Goal: Information Seeking & Learning: Learn about a topic

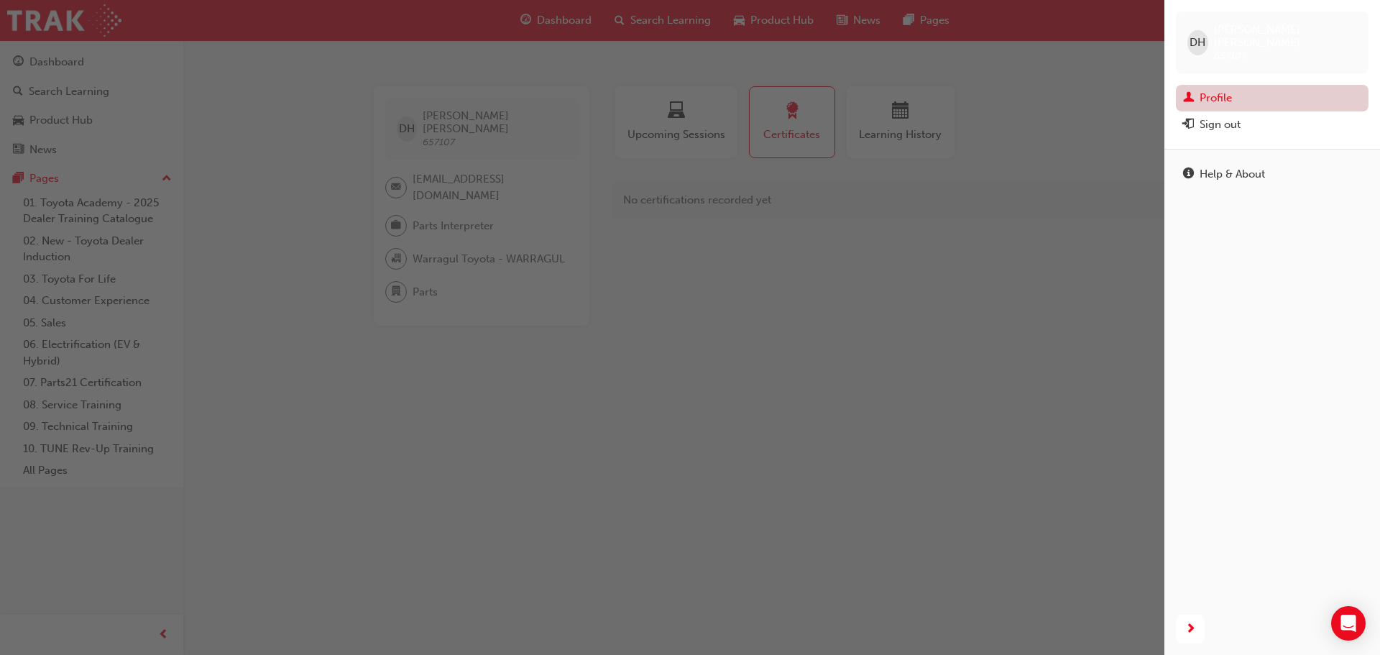
click at [1227, 88] on link "Profile" at bounding box center [1272, 98] width 193 height 27
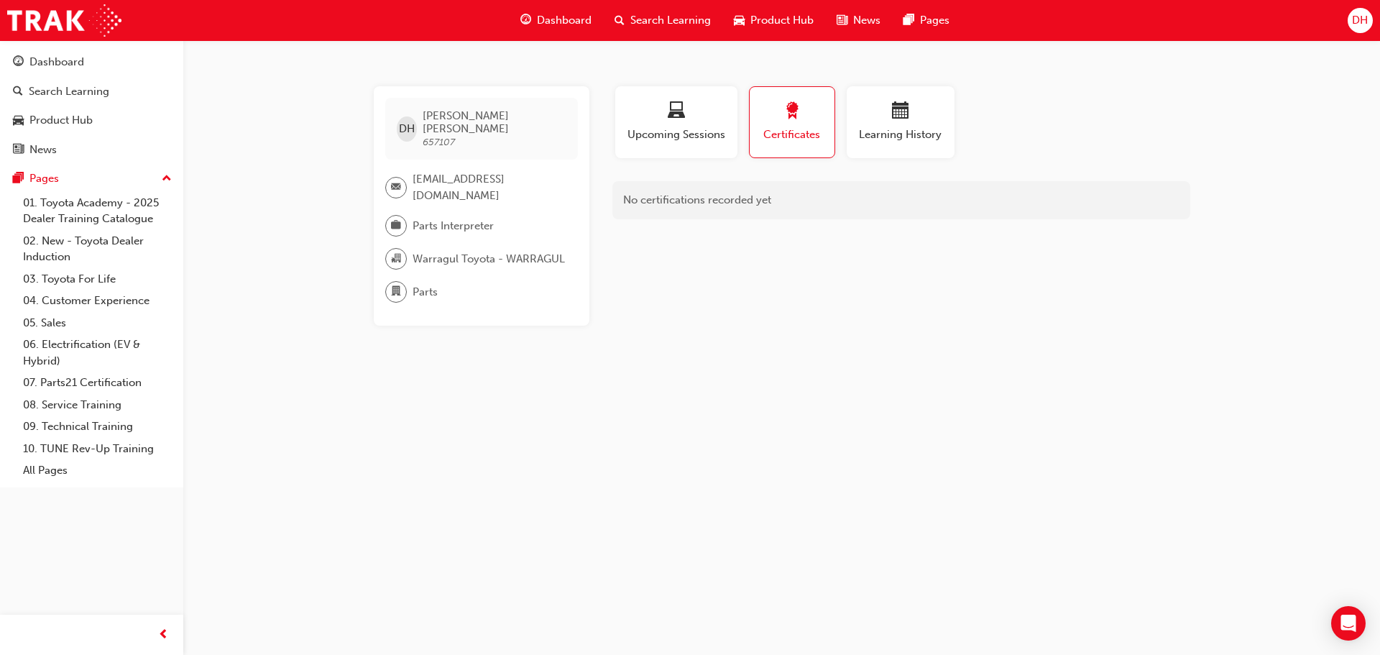
click at [791, 125] on div "Certificates" at bounding box center [792, 122] width 63 height 41
click at [707, 126] on div "Upcoming Sessions" at bounding box center [676, 122] width 101 height 41
click at [786, 123] on div "button" at bounding box center [792, 113] width 65 height 22
click at [885, 117] on div "button" at bounding box center [901, 113] width 86 height 22
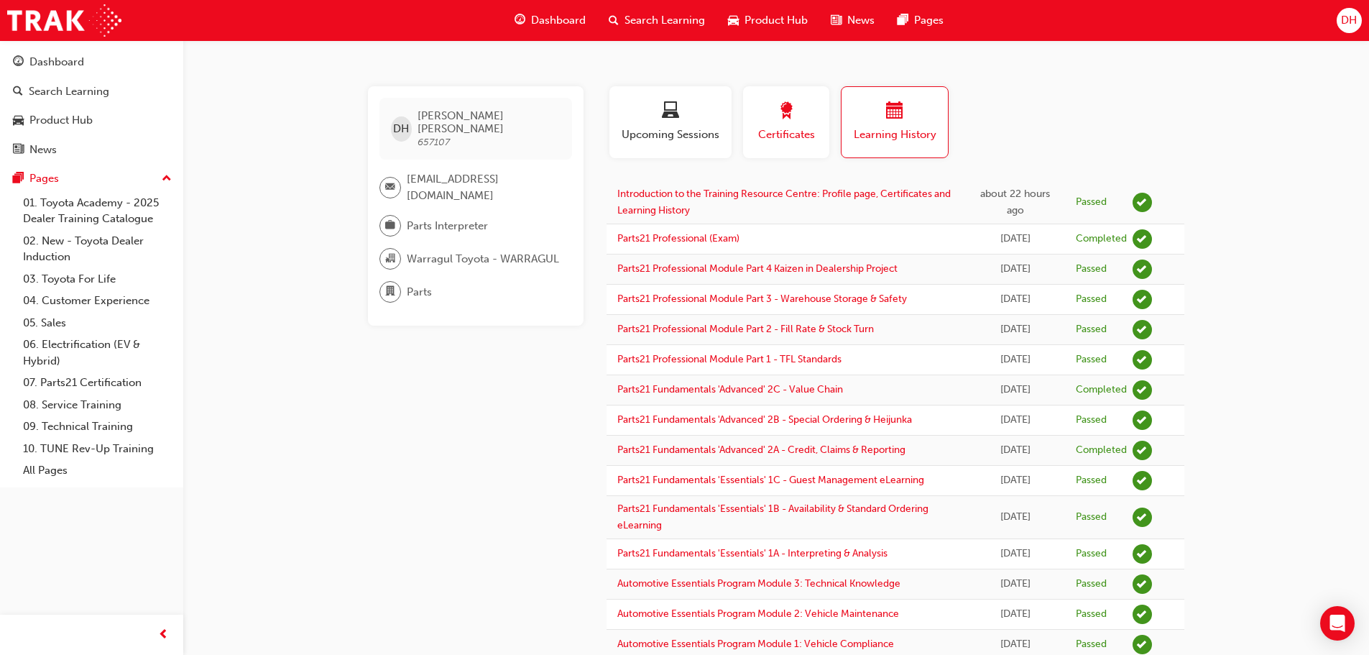
click at [783, 121] on span "award-icon" at bounding box center [786, 111] width 17 height 19
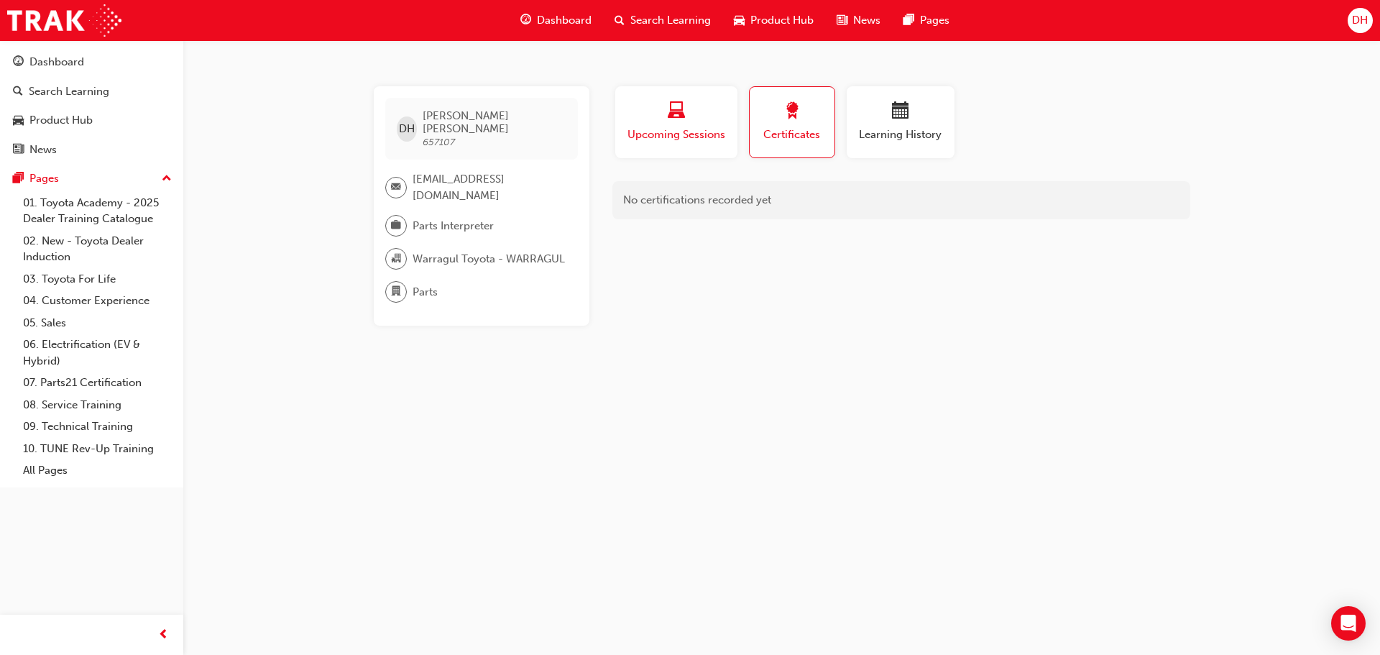
click at [701, 124] on div "Upcoming Sessions" at bounding box center [676, 122] width 101 height 41
click at [708, 129] on span "Upcoming Sessions" at bounding box center [676, 135] width 99 height 17
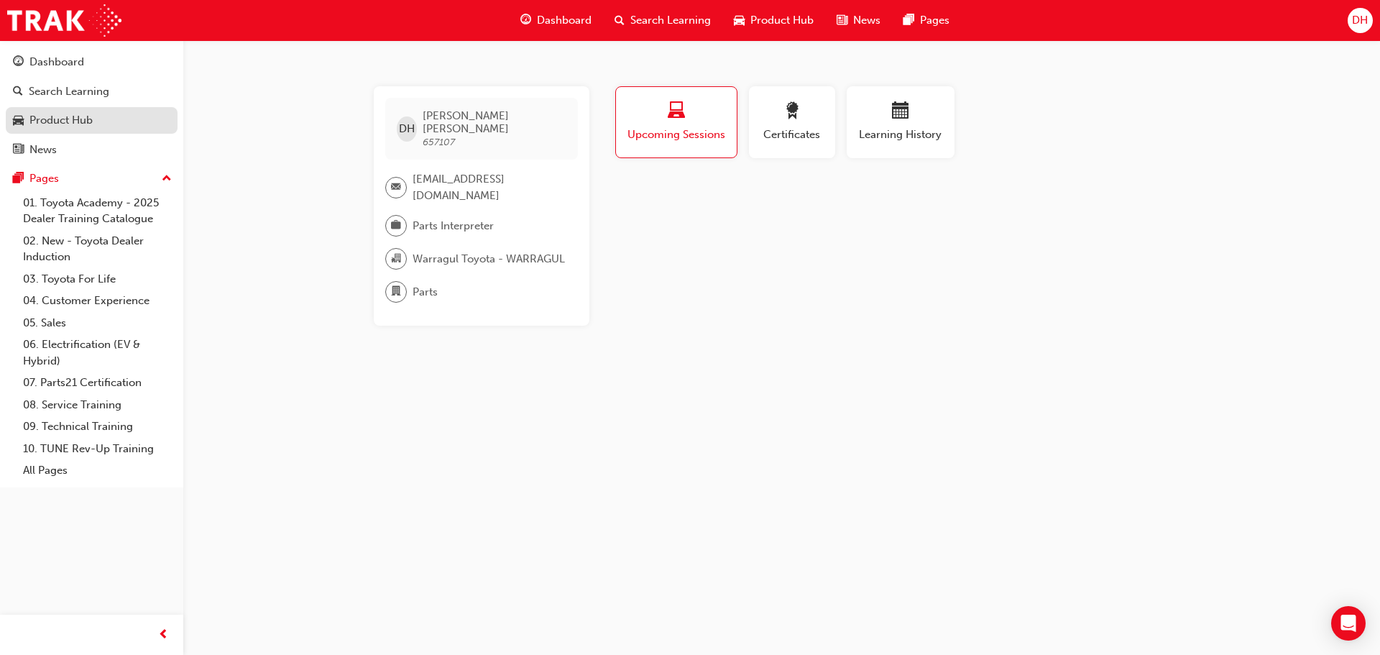
click at [77, 123] on div "Product Hub" at bounding box center [60, 120] width 63 height 17
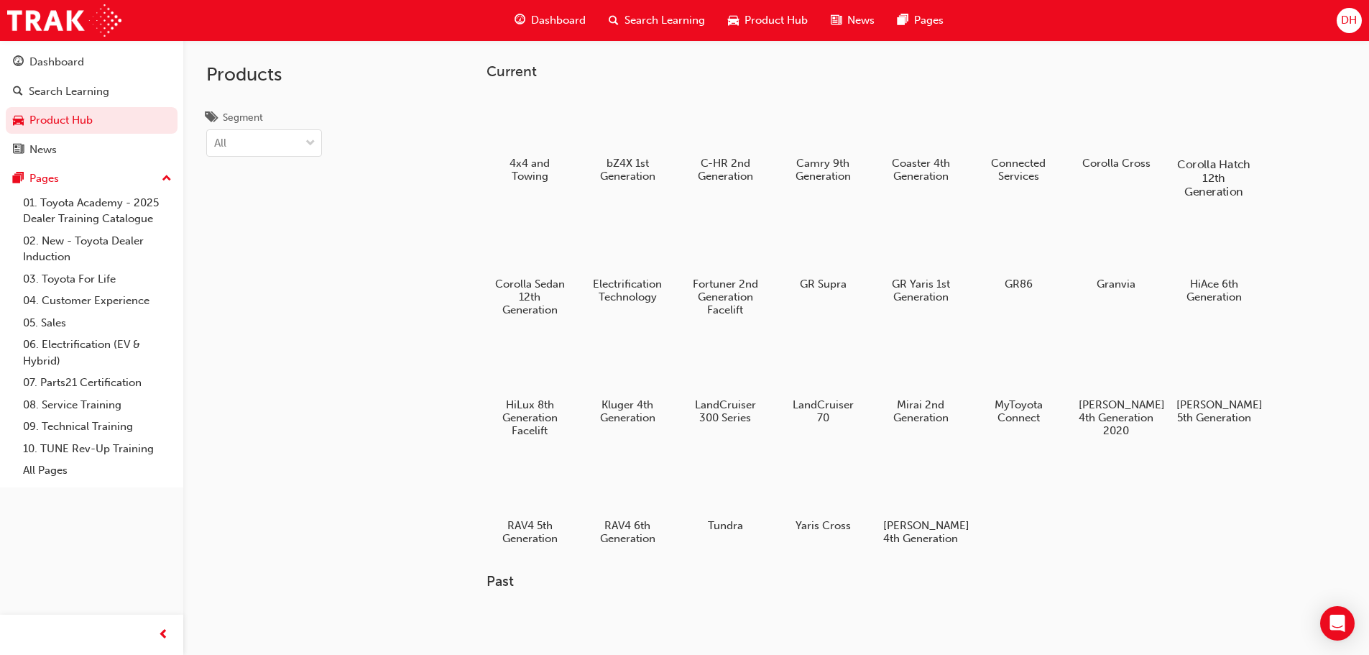
click at [1188, 133] on div at bounding box center [1214, 123] width 80 height 58
click at [909, 492] on div at bounding box center [921, 485] width 80 height 58
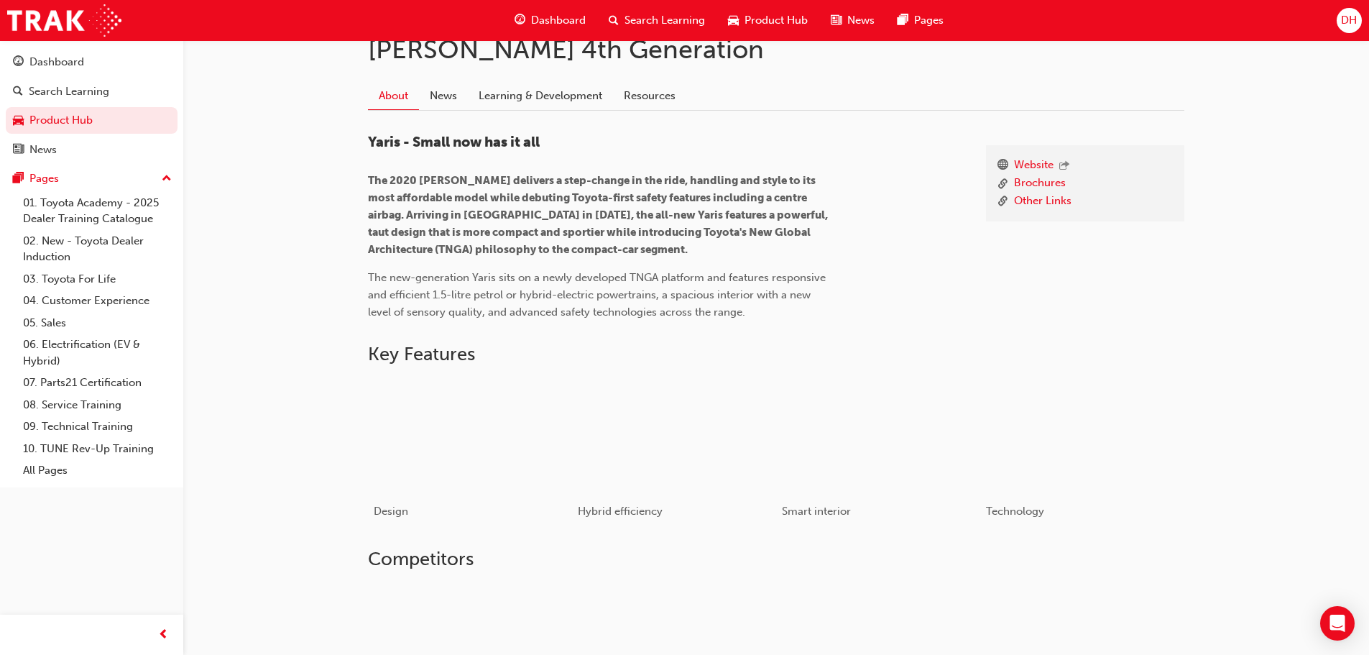
scroll to position [109, 0]
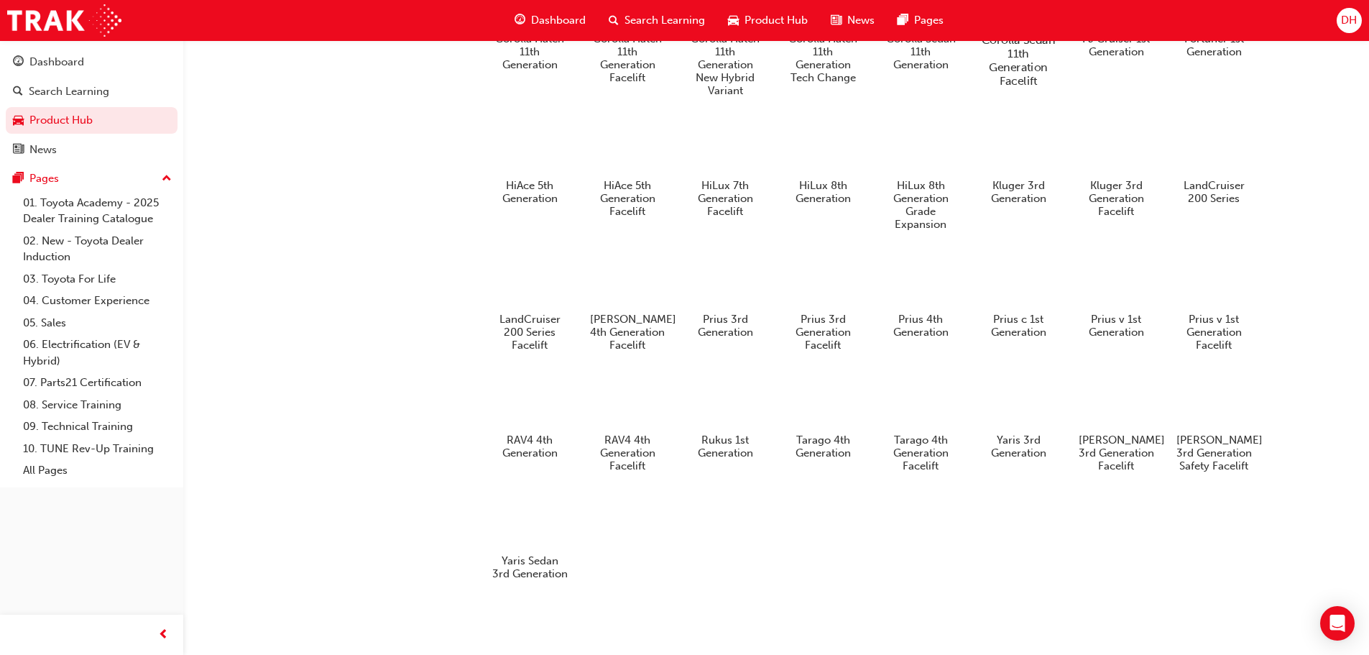
scroll to position [781, 0]
click at [1211, 406] on div at bounding box center [1214, 400] width 80 height 58
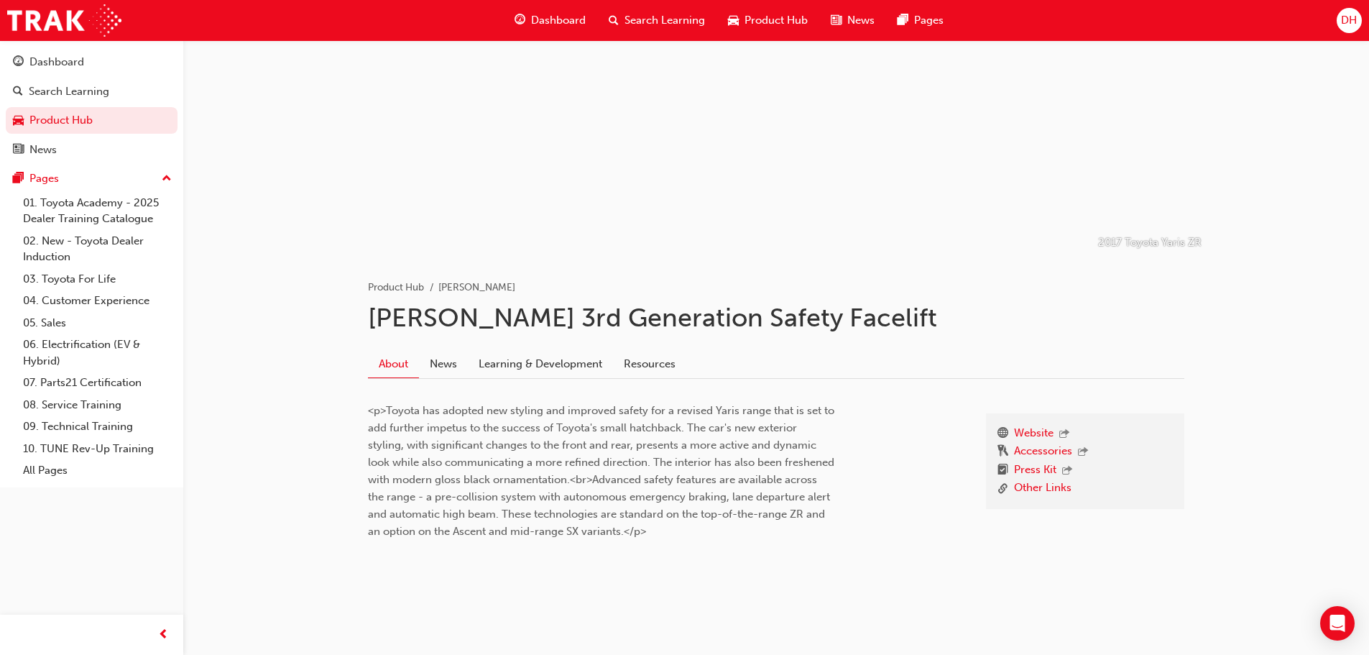
scroll to position [73, 0]
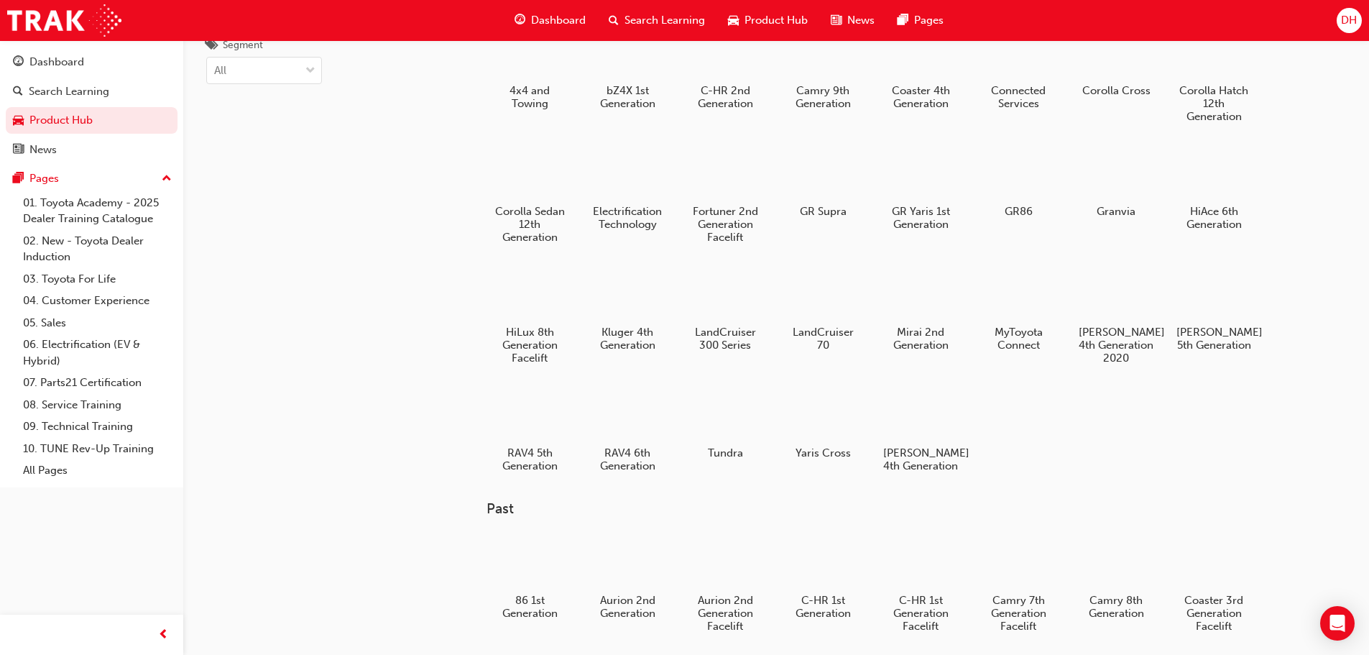
scroll to position [781, 0]
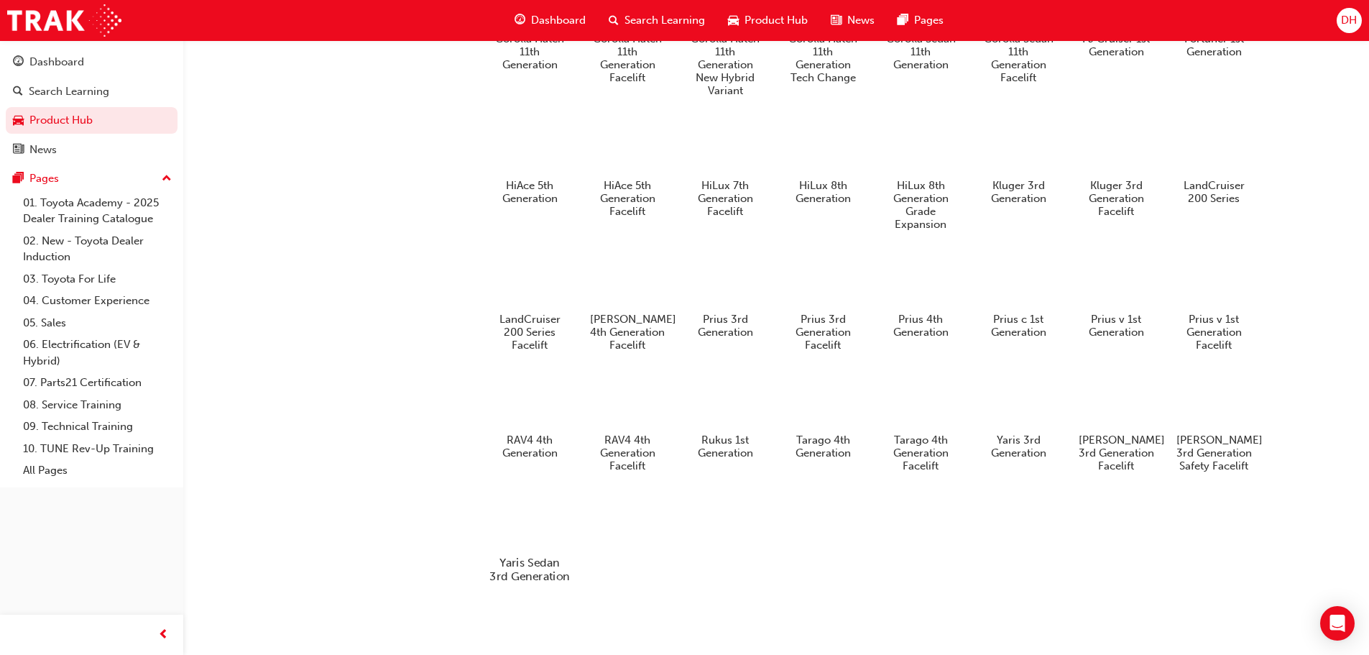
click at [543, 510] on div at bounding box center [530, 521] width 80 height 58
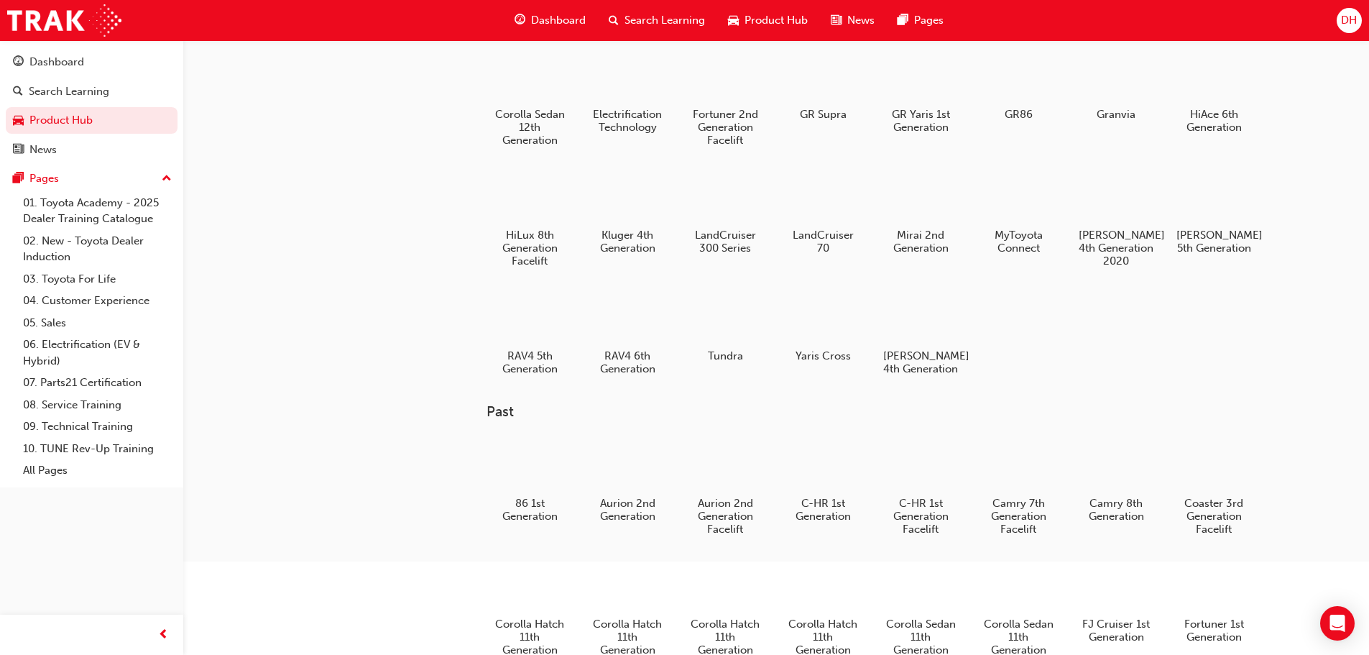
scroll to position [134, 0]
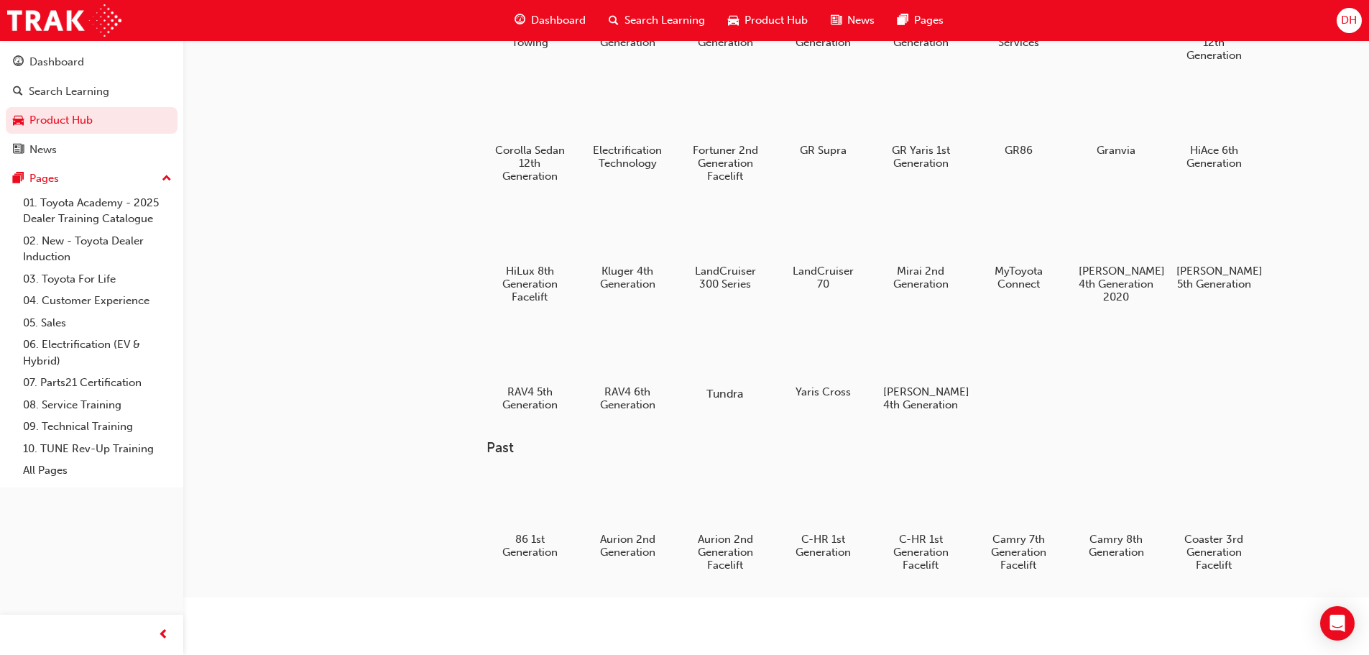
click at [727, 355] on div at bounding box center [725, 351] width 80 height 57
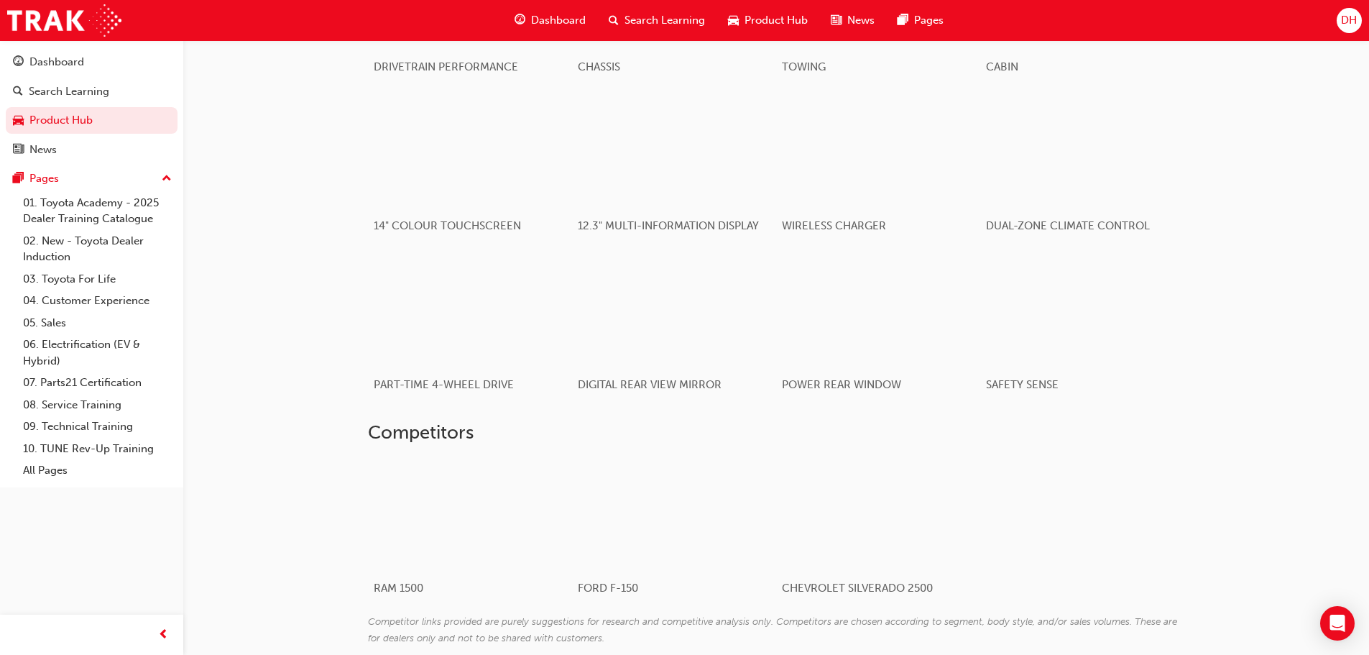
scroll to position [1222, 0]
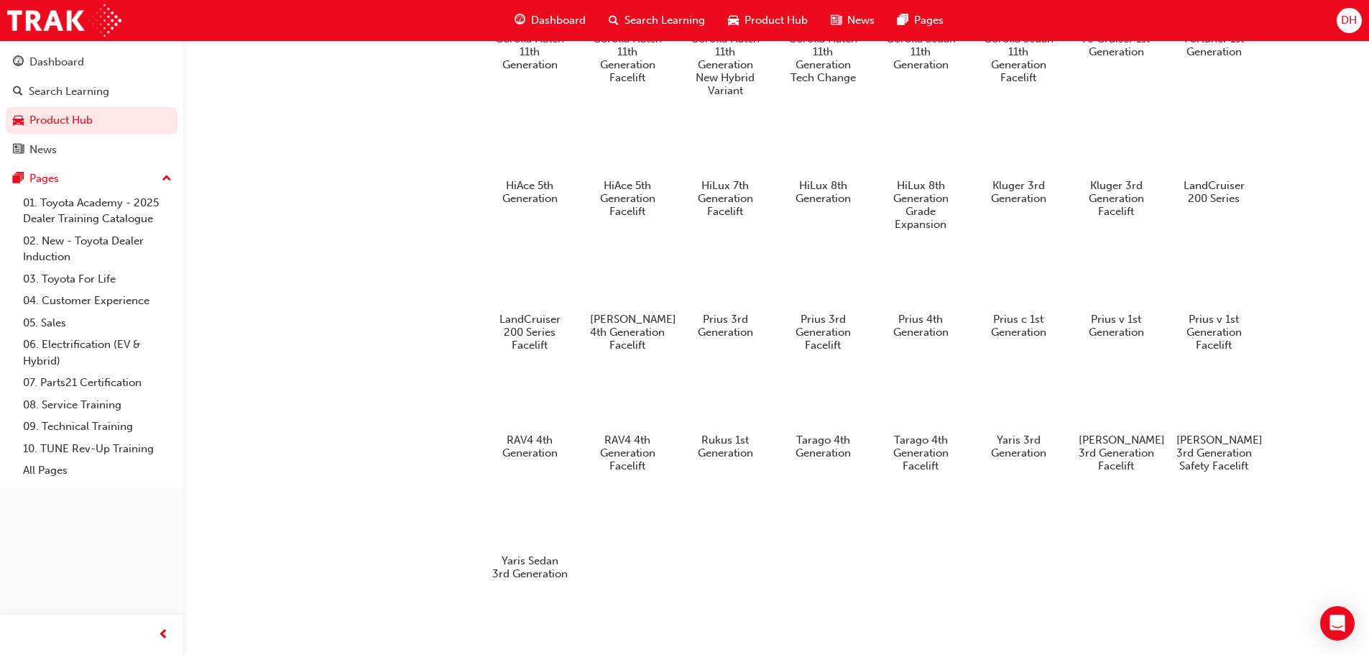
scroll to position [134, 0]
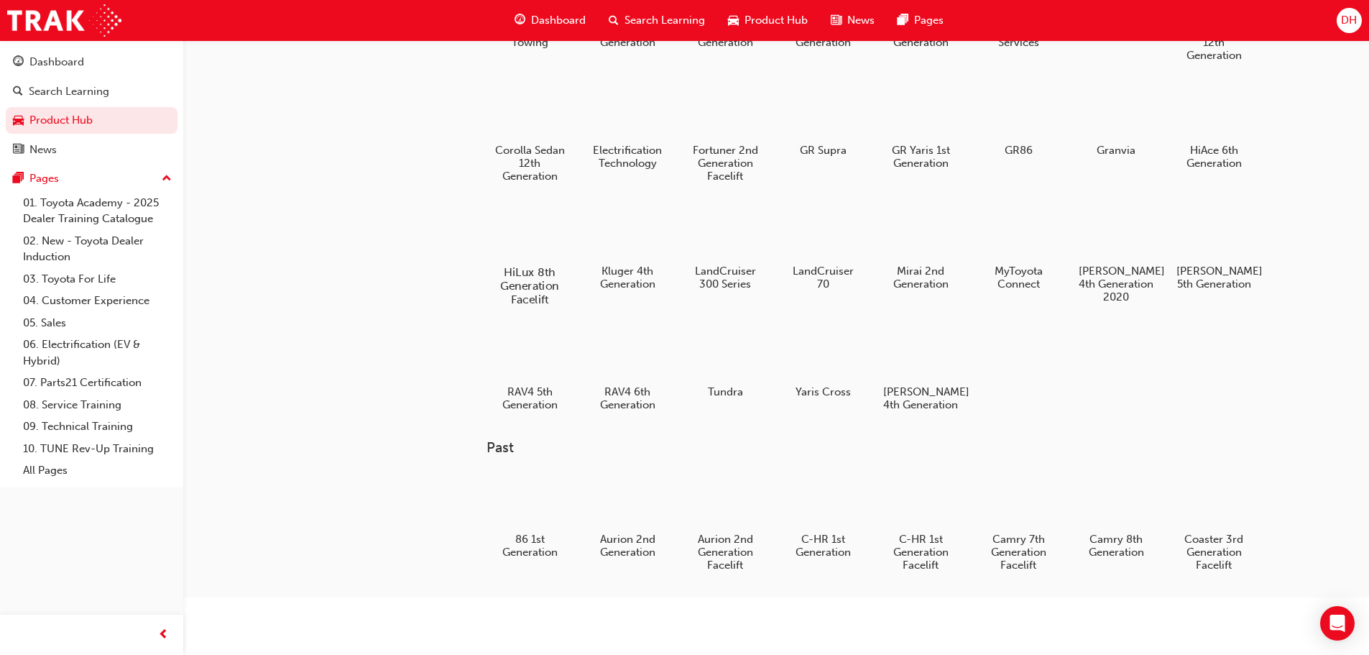
click at [553, 251] on div at bounding box center [530, 231] width 80 height 58
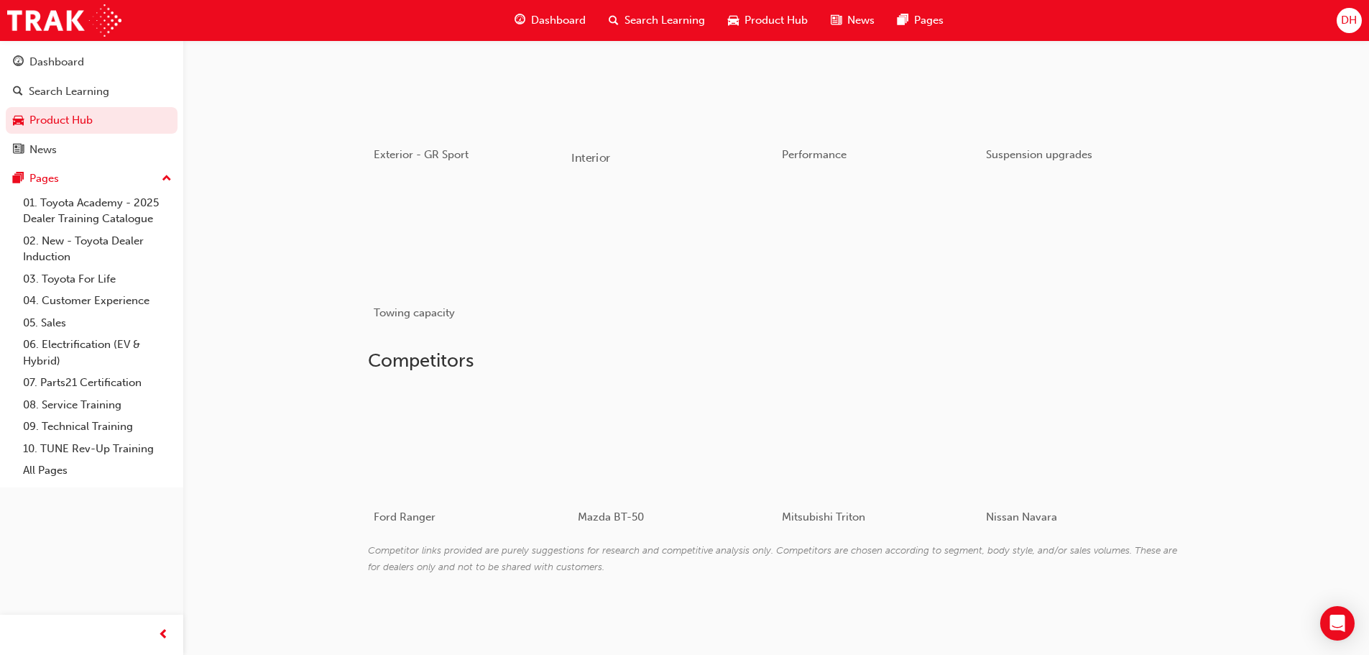
scroll to position [784, 0]
click at [1034, 431] on div at bounding box center [1065, 439] width 171 height 114
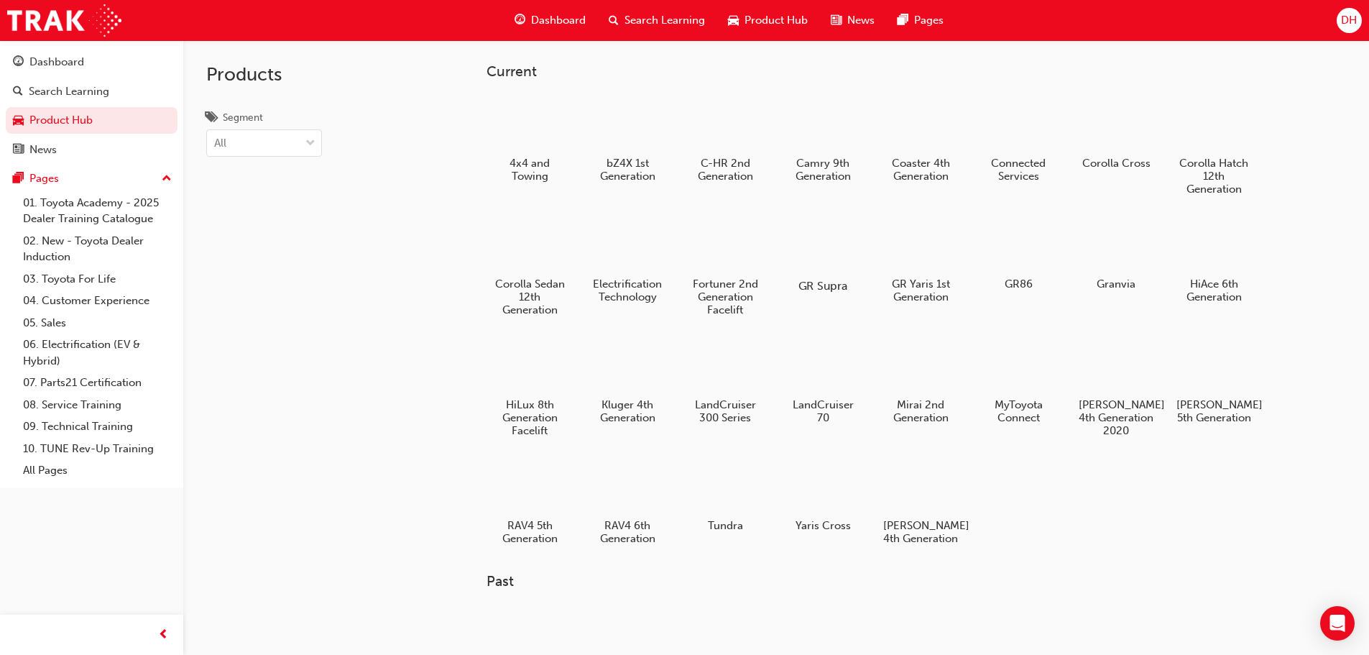
click at [829, 265] on div at bounding box center [823, 245] width 80 height 58
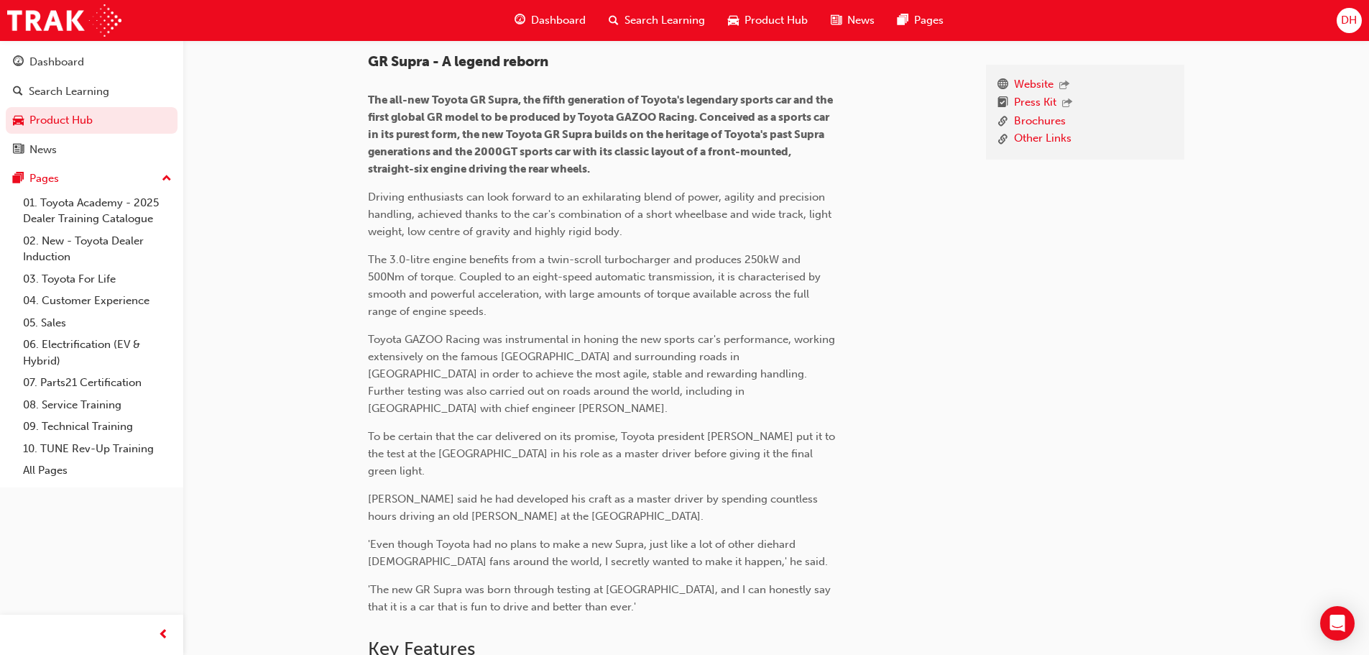
scroll to position [395, 0]
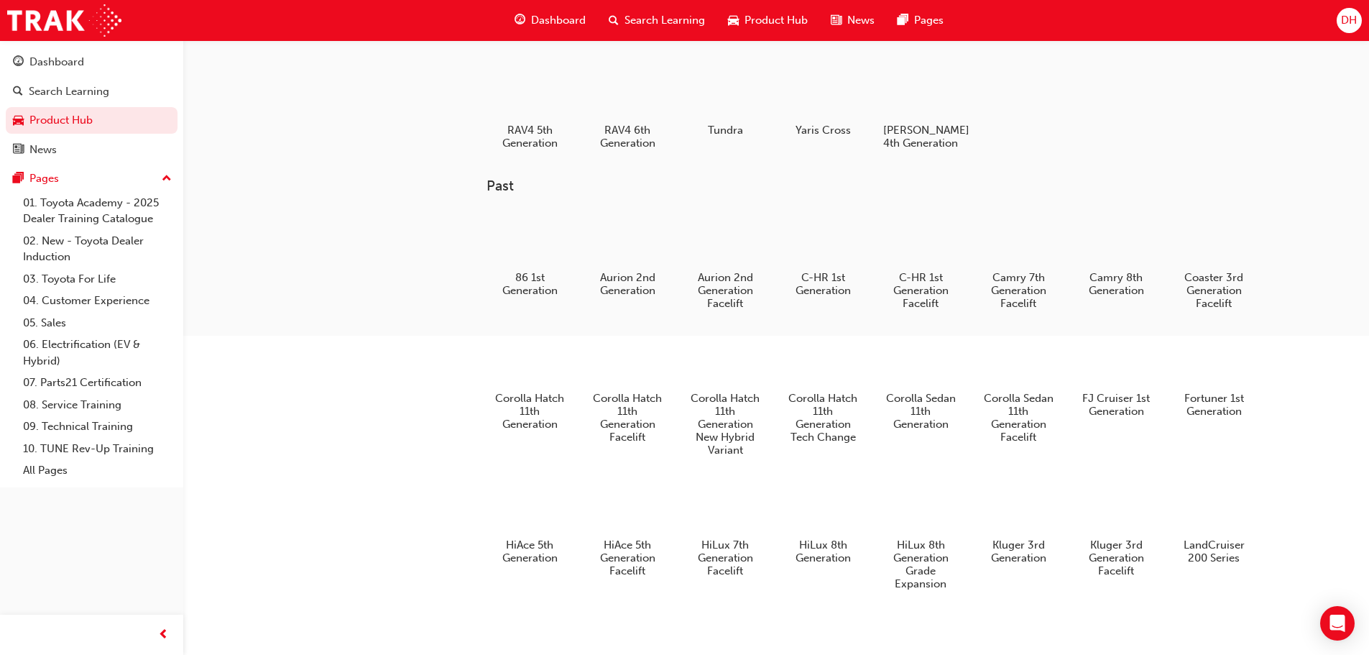
scroll to position [134, 0]
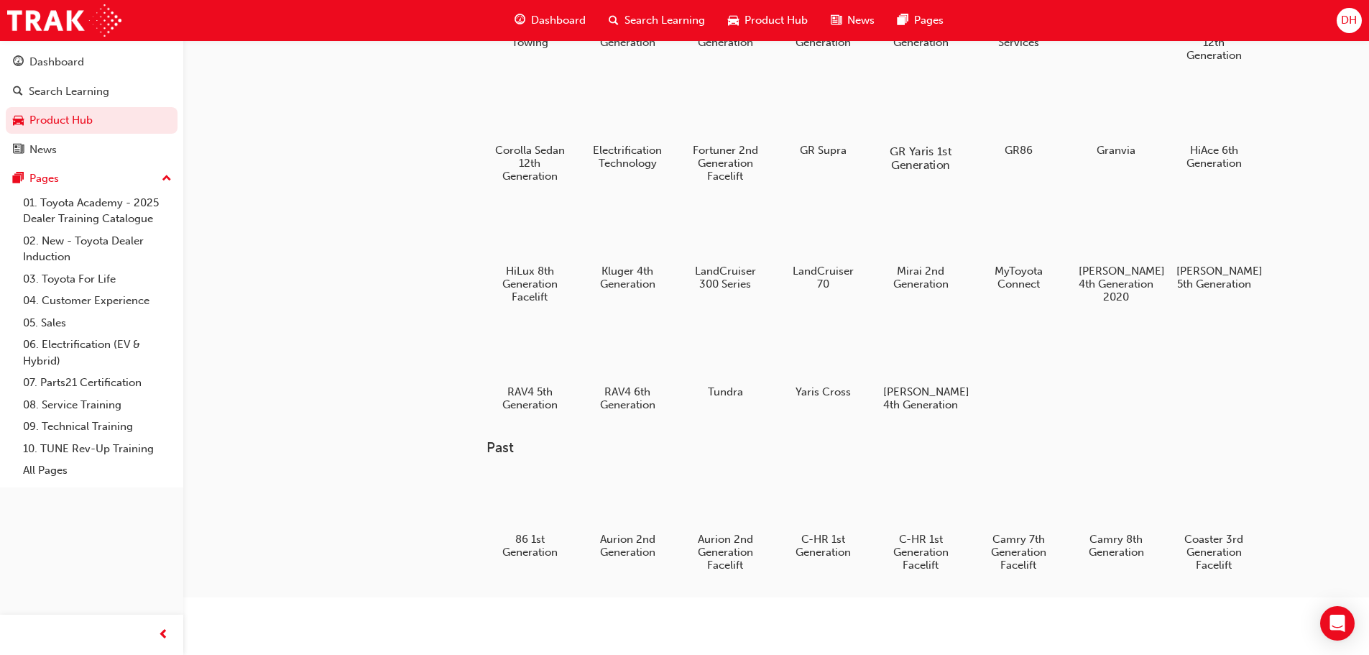
click at [926, 117] on div at bounding box center [921, 109] width 80 height 57
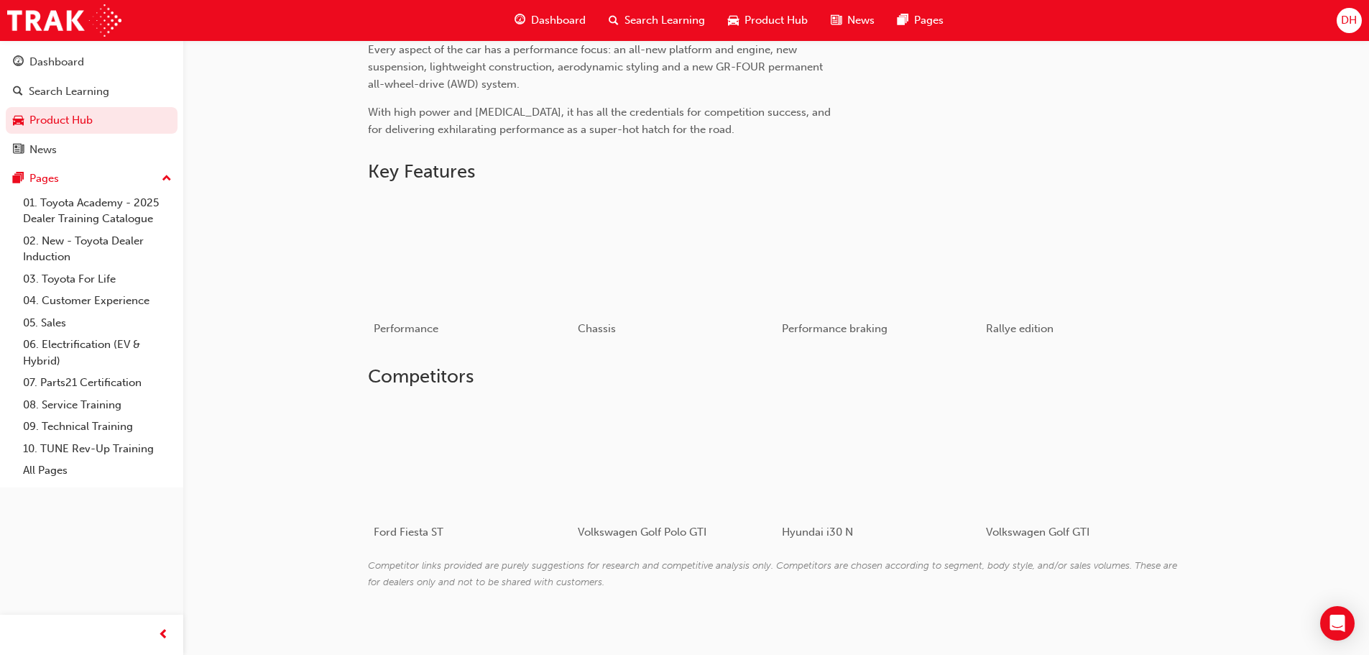
scroll to position [647, 0]
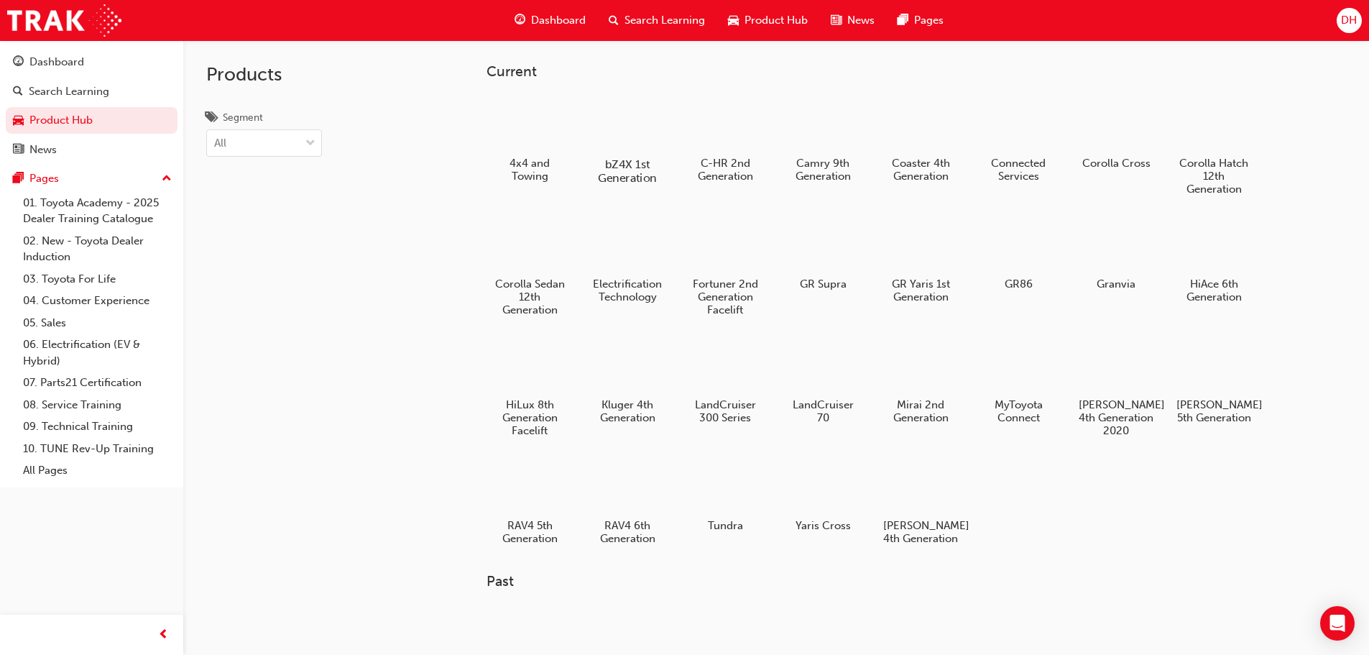
click at [639, 124] on div at bounding box center [627, 122] width 80 height 57
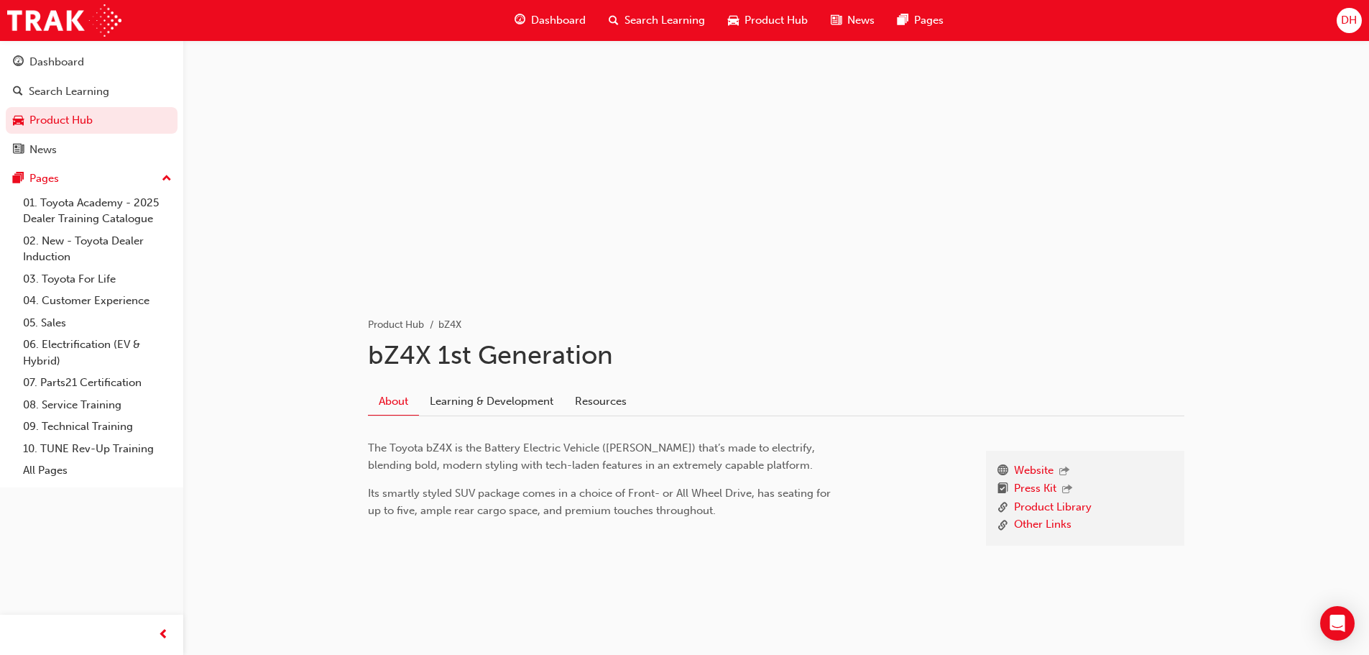
scroll to position [53, 0]
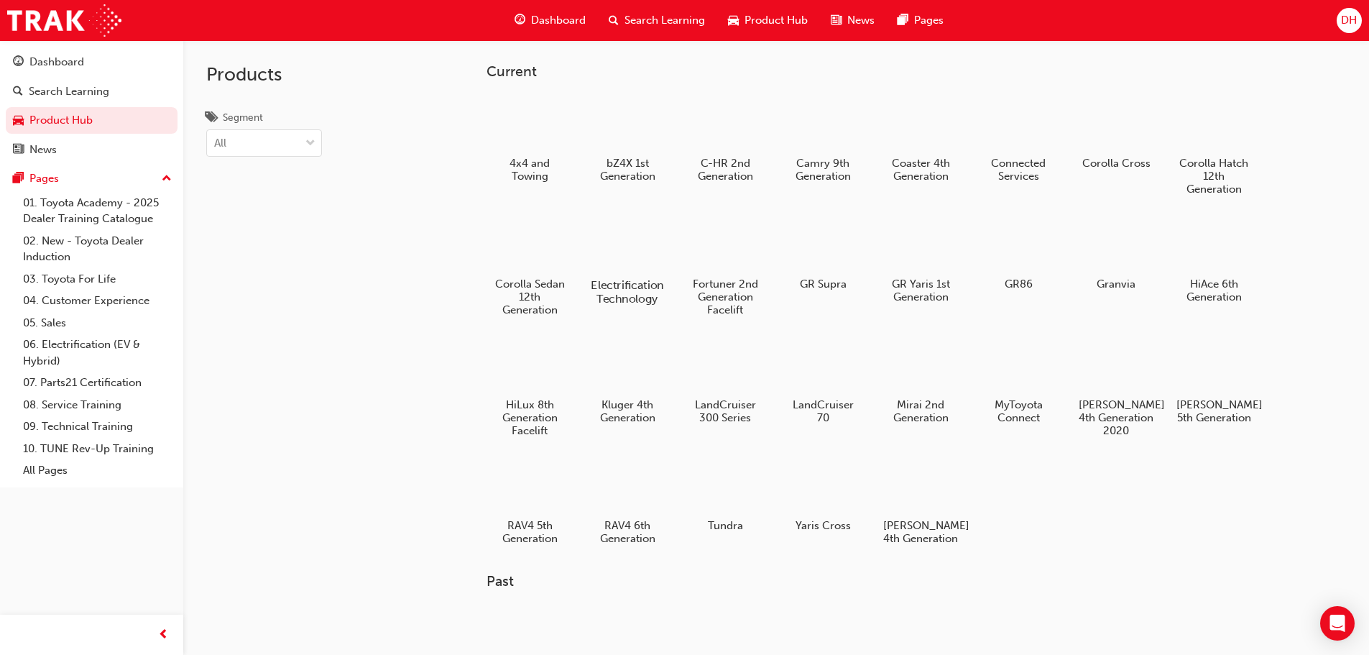
click at [625, 254] on div at bounding box center [627, 244] width 80 height 58
click at [1044, 255] on div at bounding box center [1018, 245] width 80 height 58
click at [87, 68] on div "Dashboard" at bounding box center [91, 62] width 157 height 18
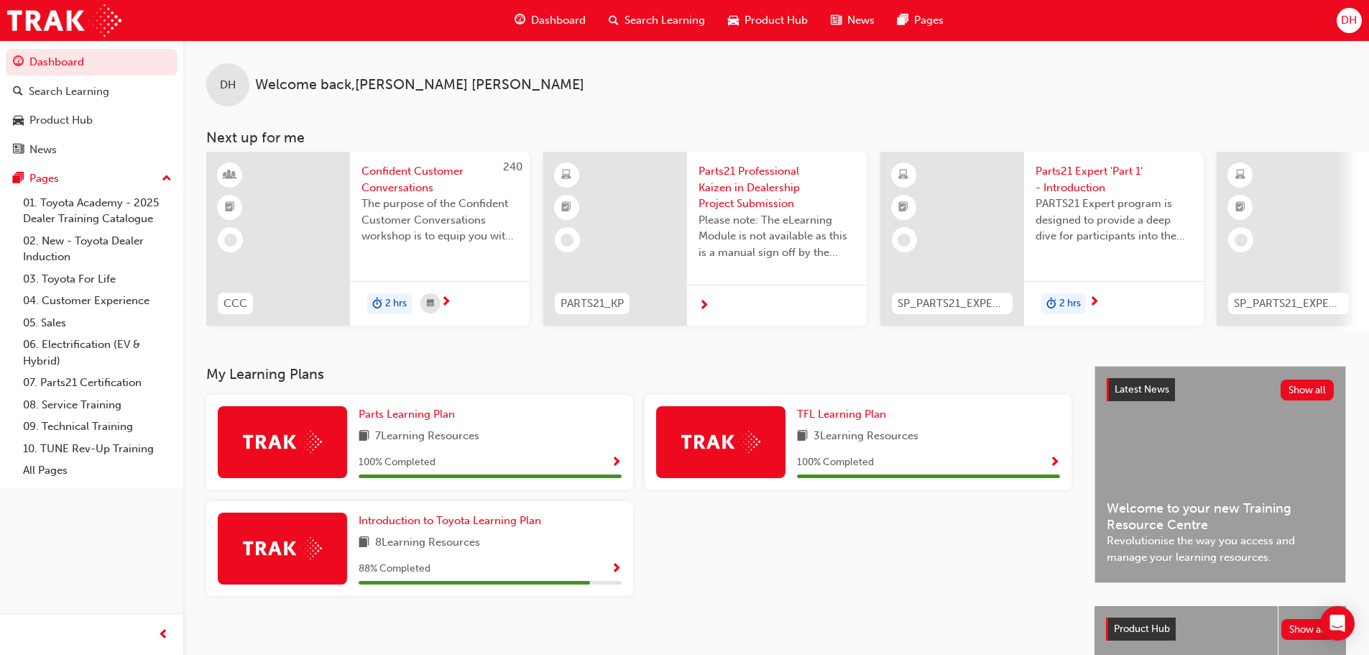
drag, startPoint x: 825, startPoint y: 336, endPoint x: 1020, endPoint y: 341, distance: 194.9
click at [1020, 341] on div "DH Welcome back , Darren Humphrey Next up for me 240 CCC Confident Customer Con…" at bounding box center [776, 203] width 1186 height 326
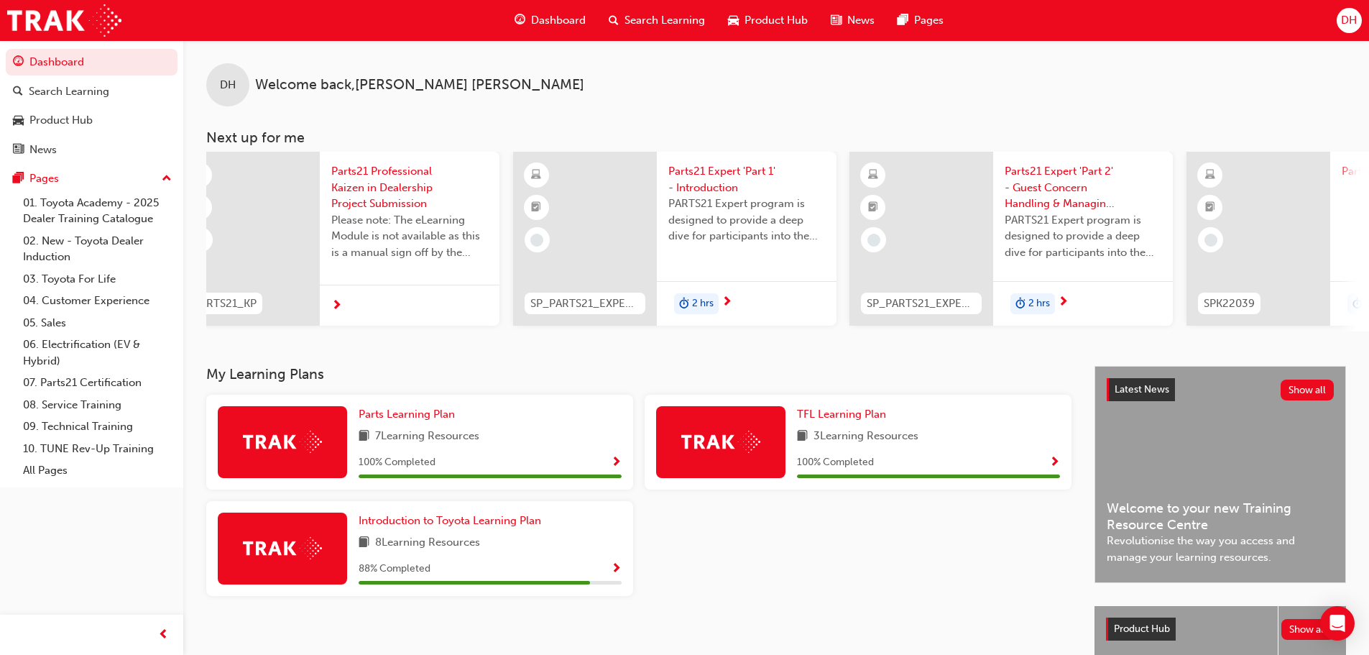
scroll to position [0, 519]
